Goal: Task Accomplishment & Management: Manage account settings

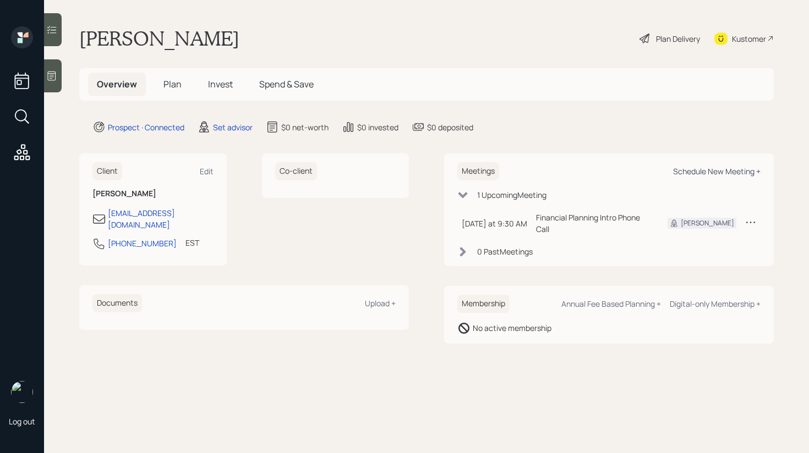
click at [705, 171] on div "Schedule New Meeting +" at bounding box center [716, 171] width 87 height 10
select select "round-robin"
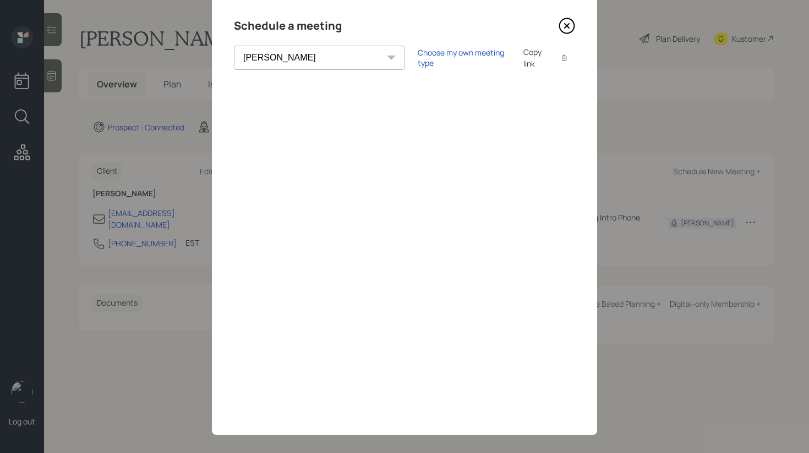
scroll to position [31, 0]
click at [418, 54] on div "Choose my own meeting type" at bounding box center [464, 58] width 92 height 21
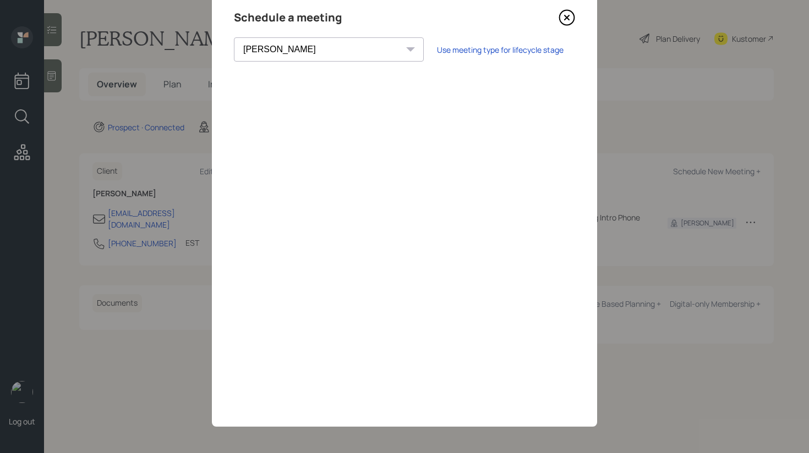
scroll to position [42, 0]
click at [563, 15] on icon at bounding box center [566, 16] width 17 height 17
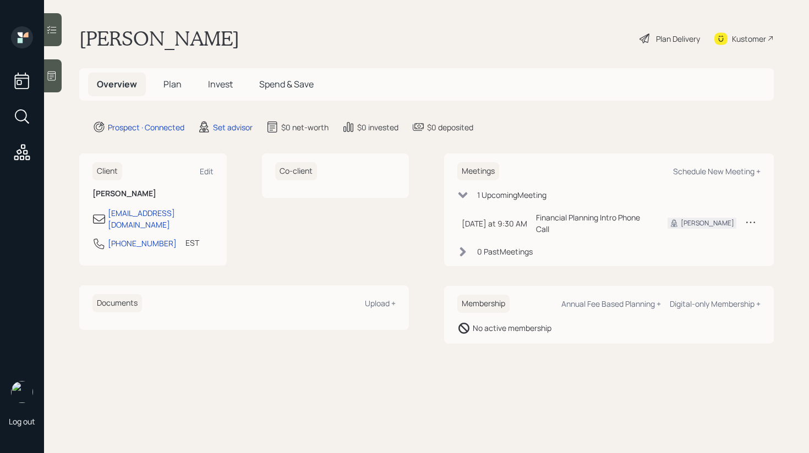
click at [58, 82] on div at bounding box center [53, 75] width 18 height 33
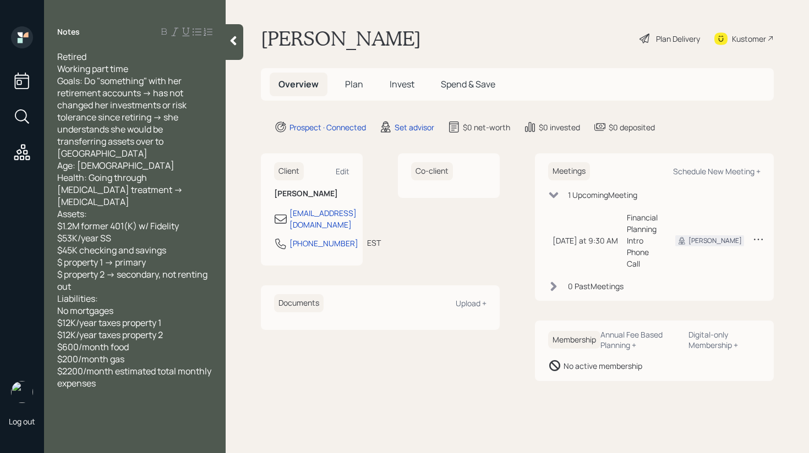
click at [232, 48] on div at bounding box center [235, 42] width 18 height 36
